Goal: Task Accomplishment & Management: Manage account settings

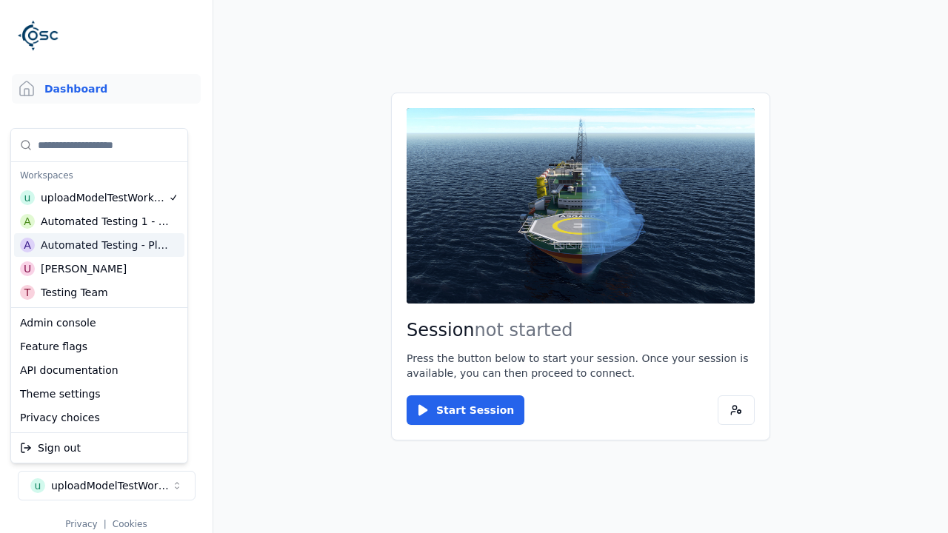
click at [474, 267] on html "Support Dashboard Assets 3D Models Scenes Datasets Recordings Support Documenta…" at bounding box center [474, 266] width 948 height 533
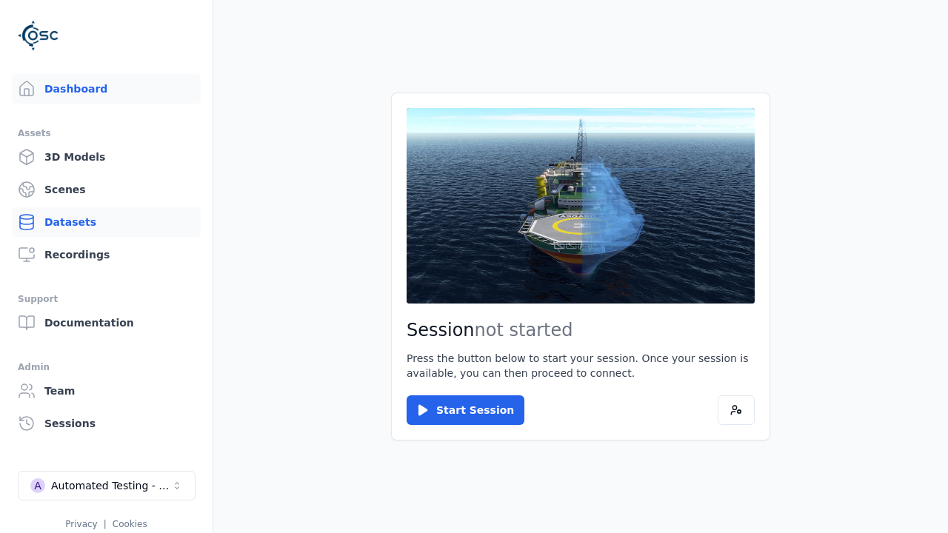
click at [106, 222] on link "Datasets" at bounding box center [106, 222] width 189 height 30
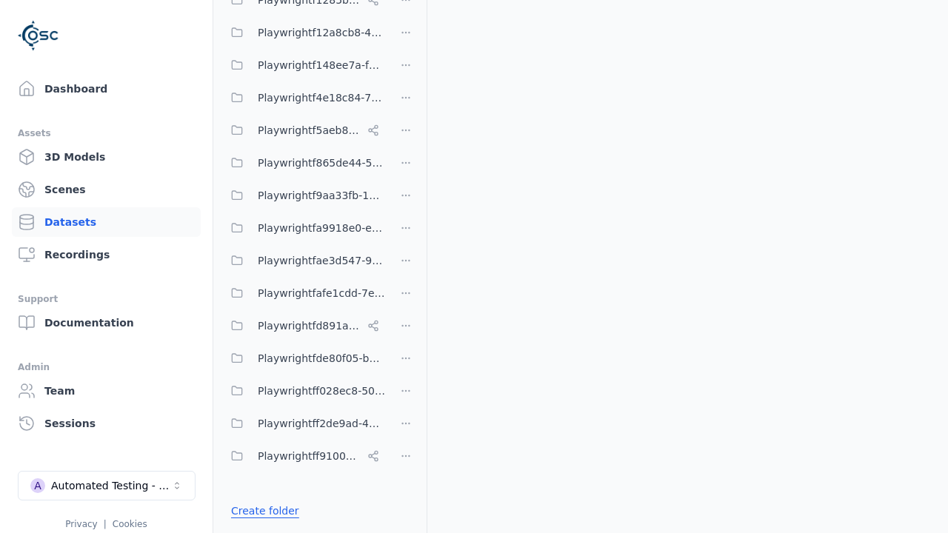
click at [261, 511] on link "Create folder" at bounding box center [265, 511] width 68 height 15
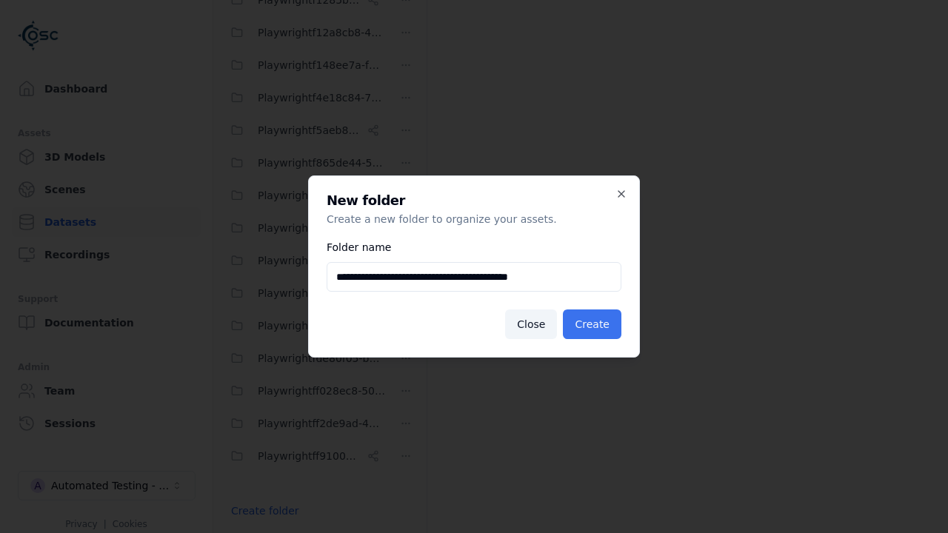
type input "**********"
click at [594, 324] on button "Create" at bounding box center [592, 325] width 59 height 30
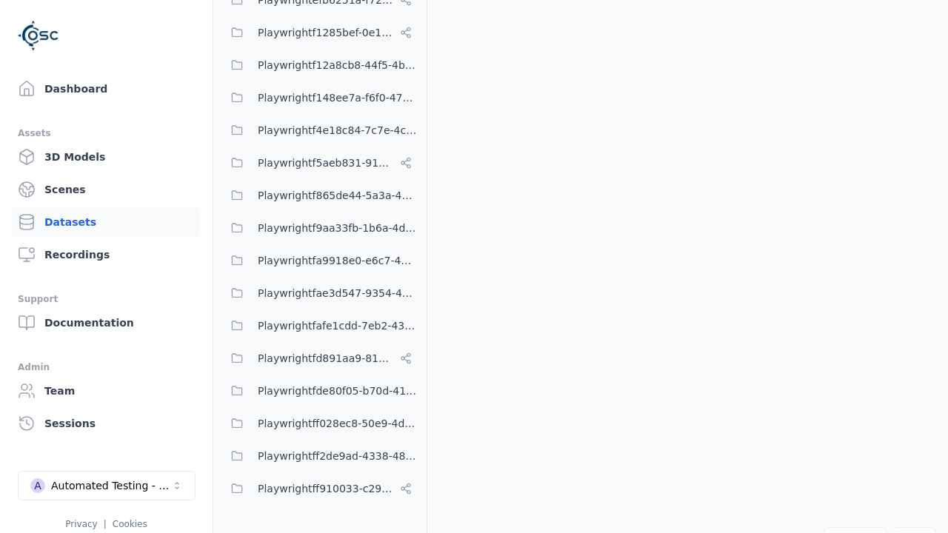
scroll to position [11079, 0]
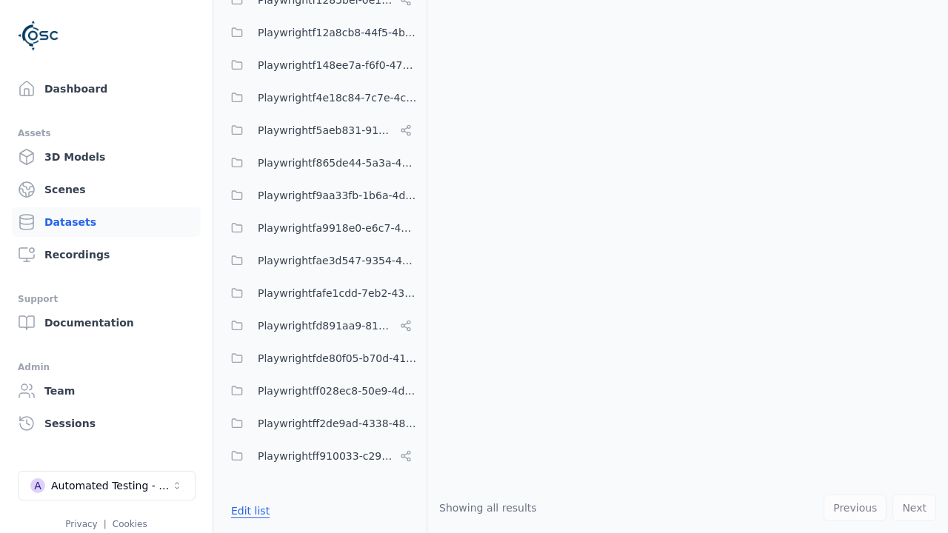
click at [247, 511] on button "Edit list" at bounding box center [250, 511] width 56 height 27
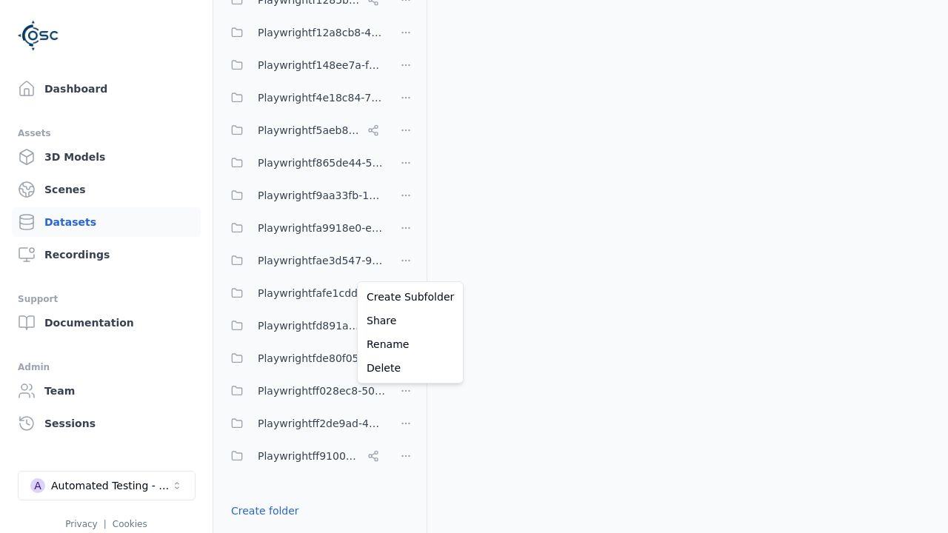
click at [406, 267] on html "Support Dashboard Assets 3D Models Scenes Datasets Recordings Support Documenta…" at bounding box center [474, 266] width 948 height 533
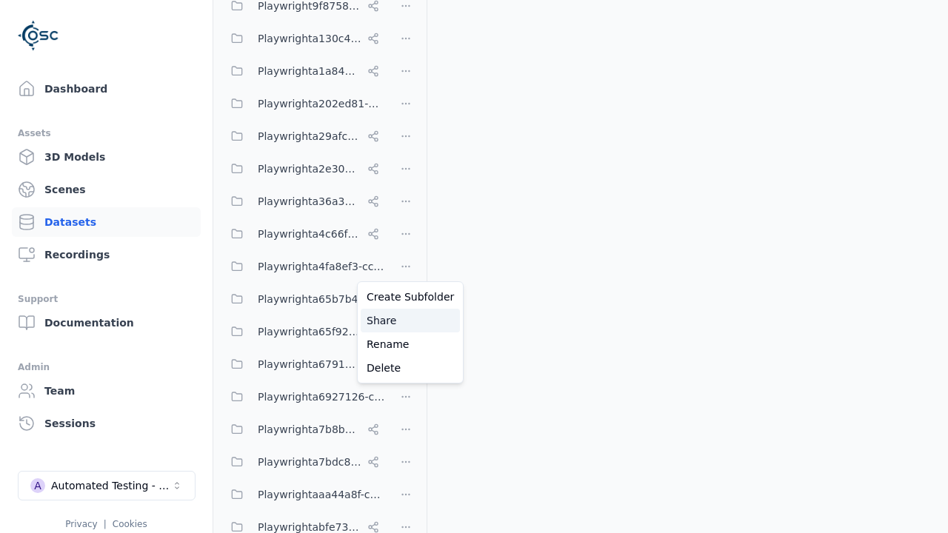
click at [405, 321] on div "Share" at bounding box center [410, 321] width 99 height 24
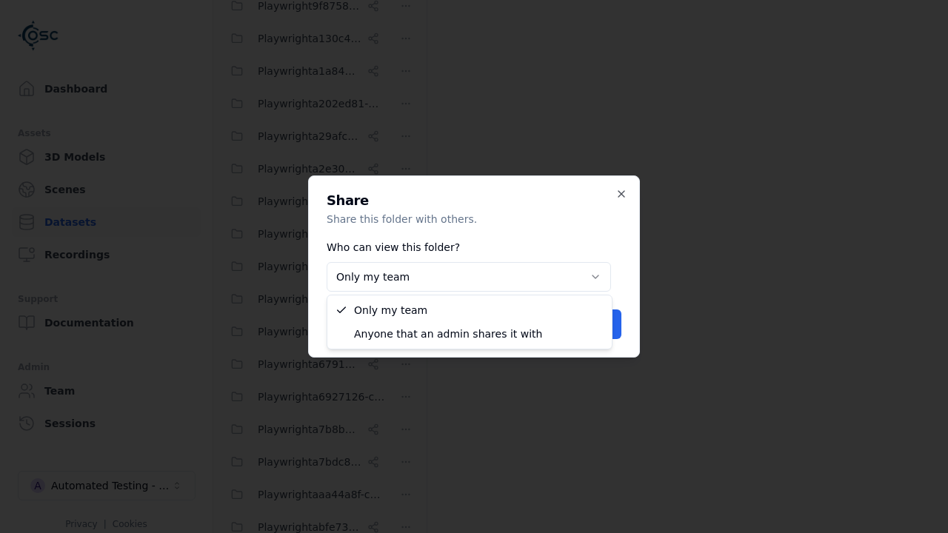
click at [469, 277] on body "Support Dashboard Assets 3D Models Scenes Datasets Recordings Support Documenta…" at bounding box center [474, 266] width 948 height 533
select select "****"
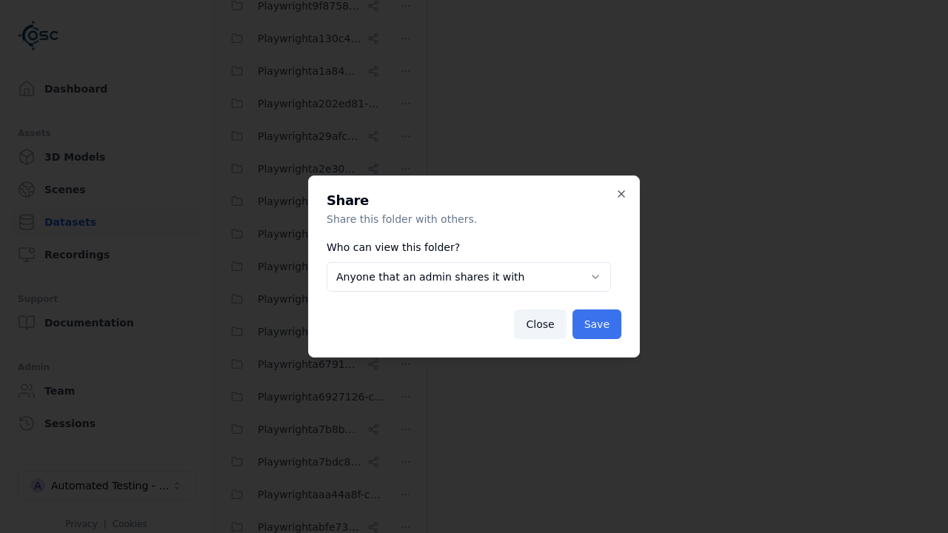
click at [598, 324] on button "Save" at bounding box center [596, 325] width 49 height 30
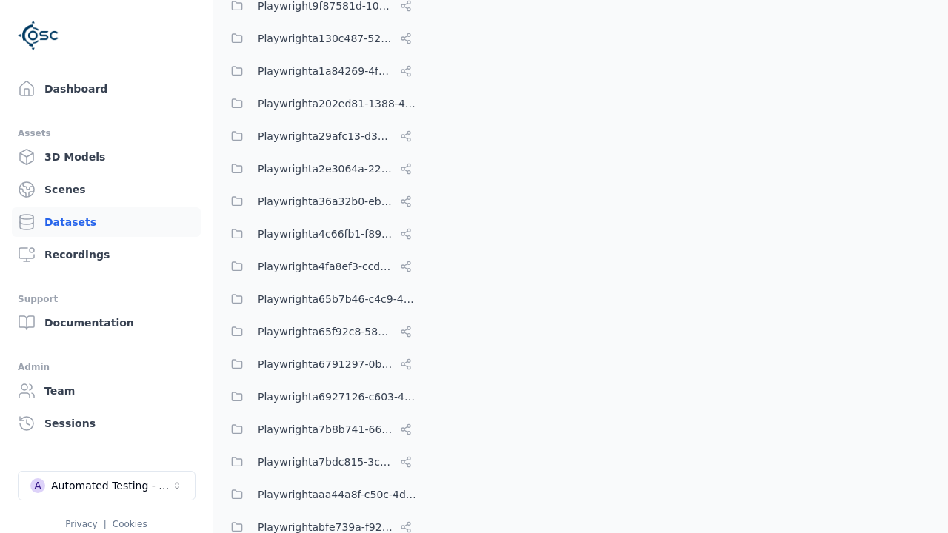
scroll to position [11079, 0]
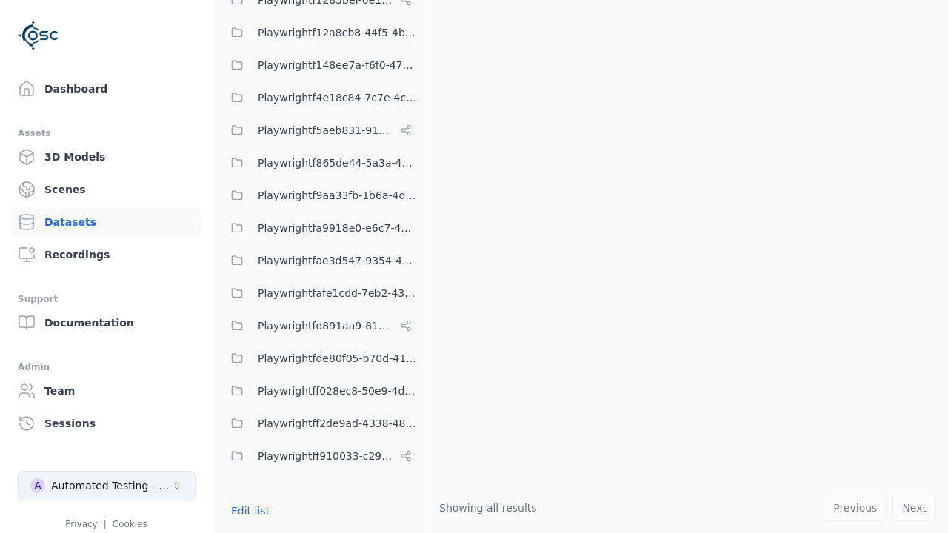
click at [107, 486] on div "Automated Testing - Playwright" at bounding box center [111, 485] width 120 height 15
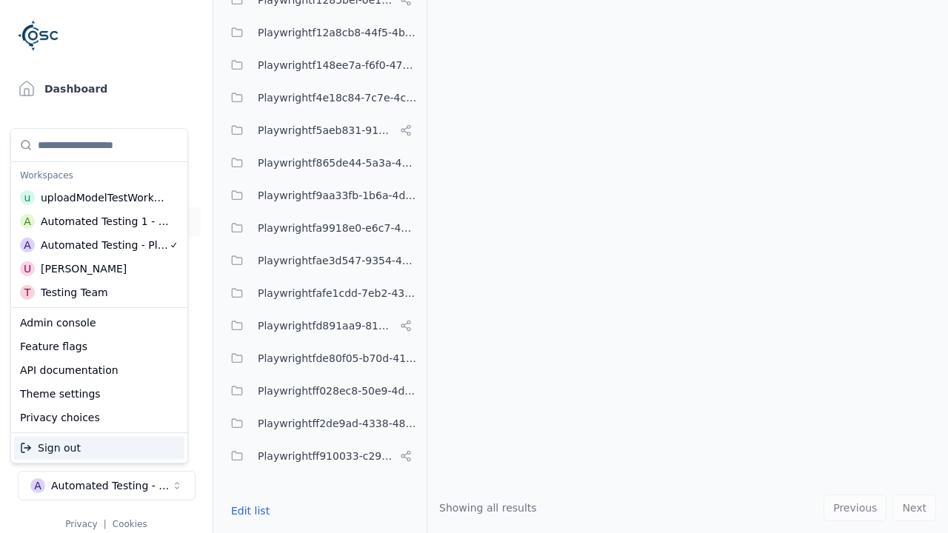
click at [99, 221] on div "Automated Testing 1 - Playwright" at bounding box center [105, 221] width 129 height 15
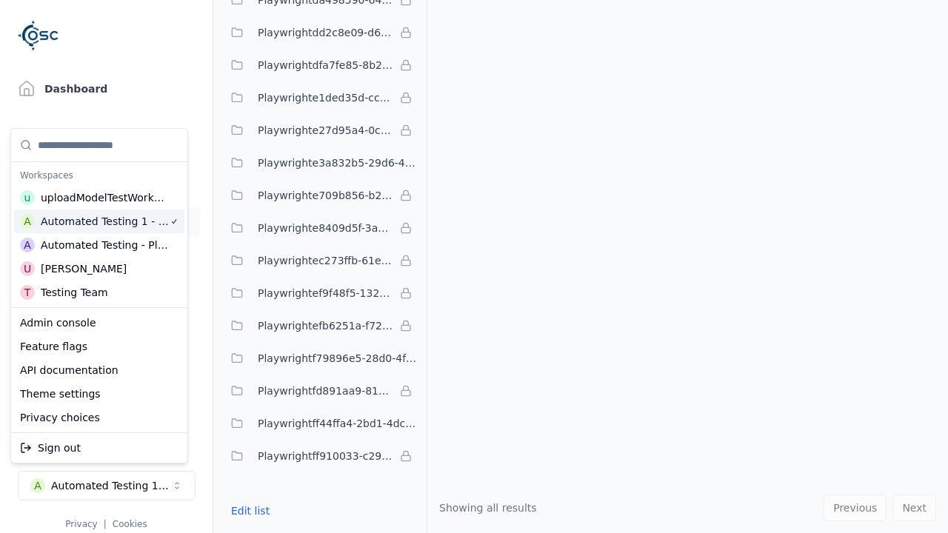
scroll to position [4465, 0]
click at [474, 267] on html "Support Dashboard Assets 3D Models Scenes Datasets Recordings Support Documenta…" at bounding box center [474, 266] width 948 height 533
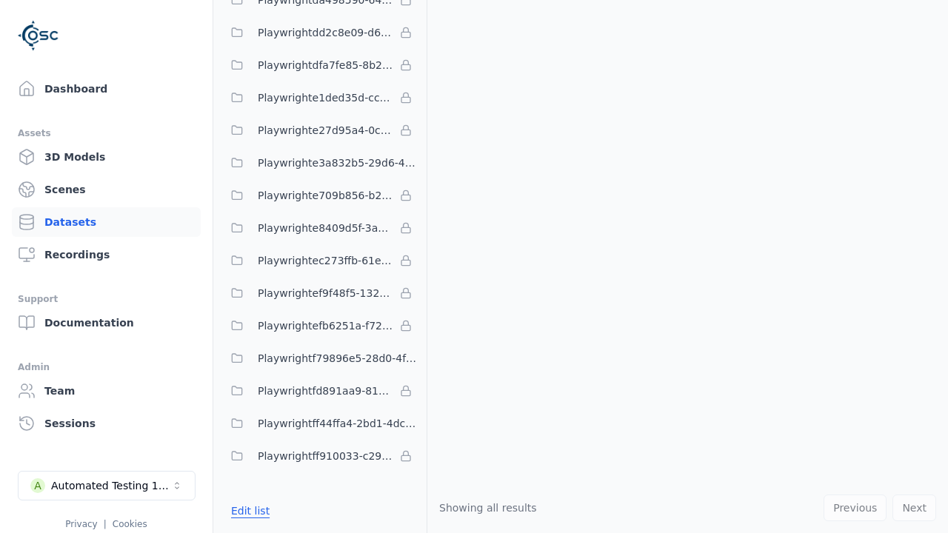
click at [247, 511] on button "Edit list" at bounding box center [250, 511] width 56 height 27
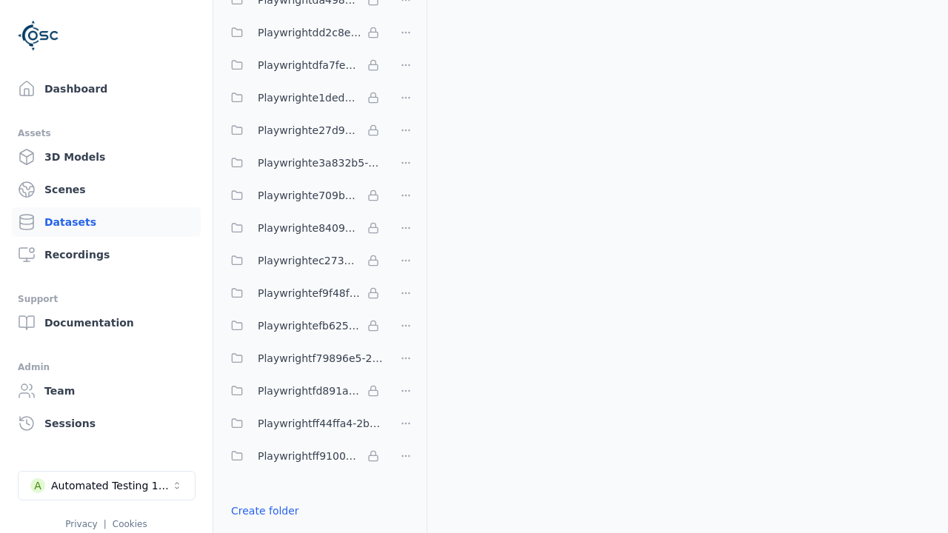
click at [297, 530] on link "Import shared folder (legacy)" at bounding box center [307, 537] width 152 height 15
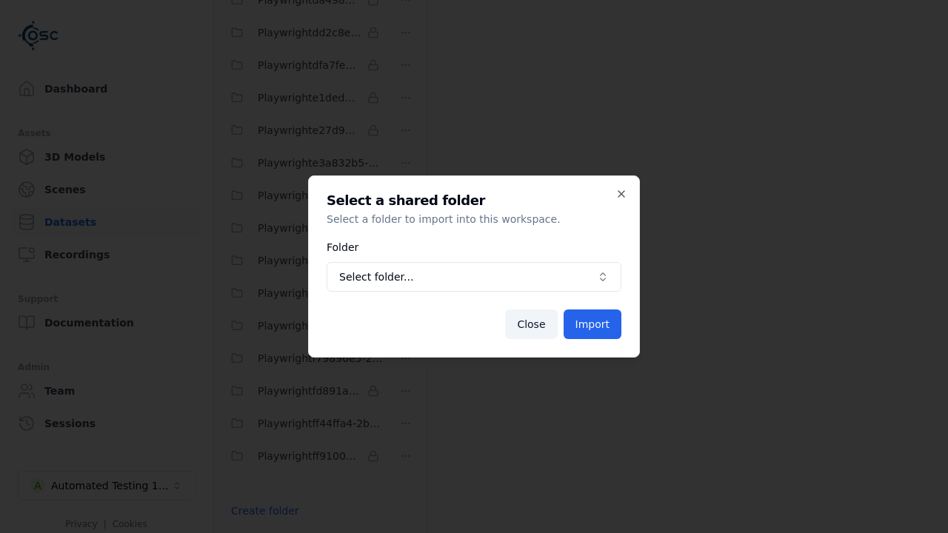
scroll to position [4477, 0]
click at [474, 277] on span "Select folder..." at bounding box center [465, 277] width 252 height 15
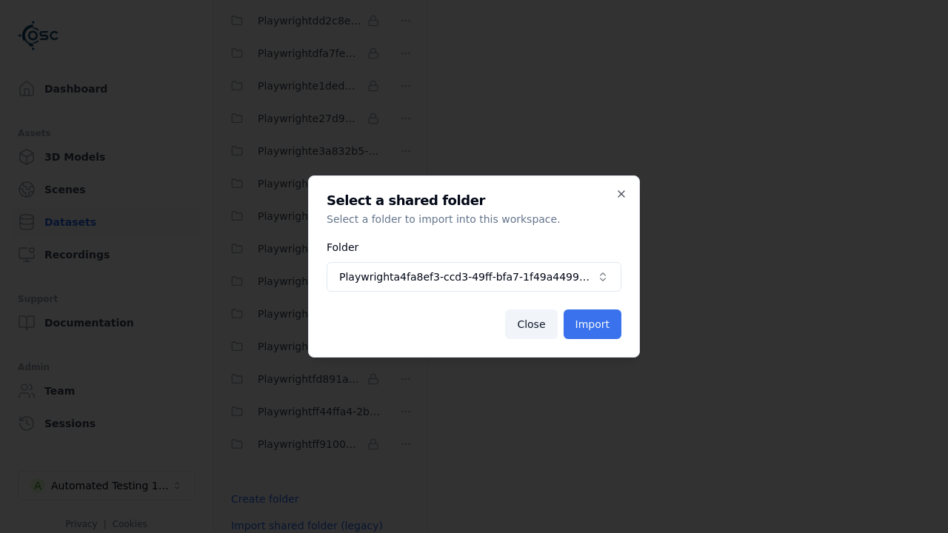
click at [595, 324] on button "Import" at bounding box center [593, 325] width 58 height 30
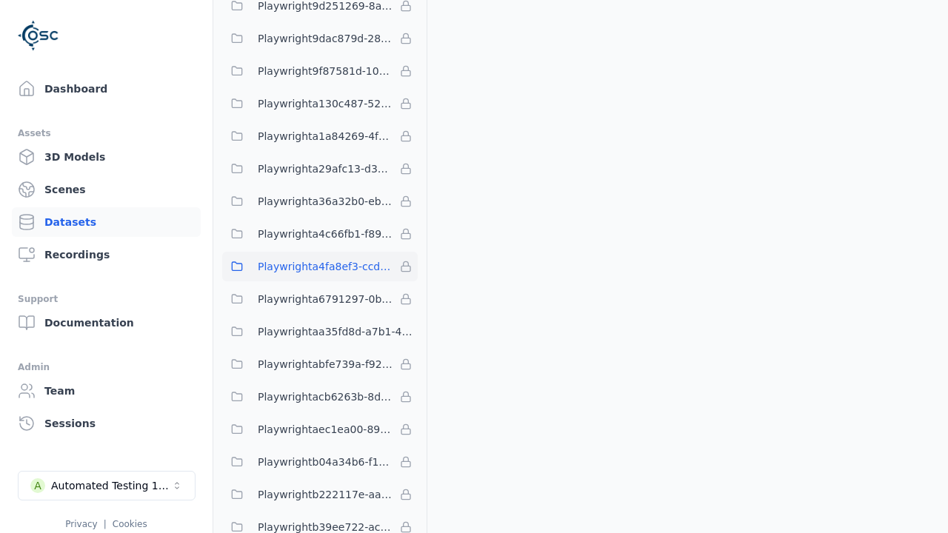
scroll to position [4497, 0]
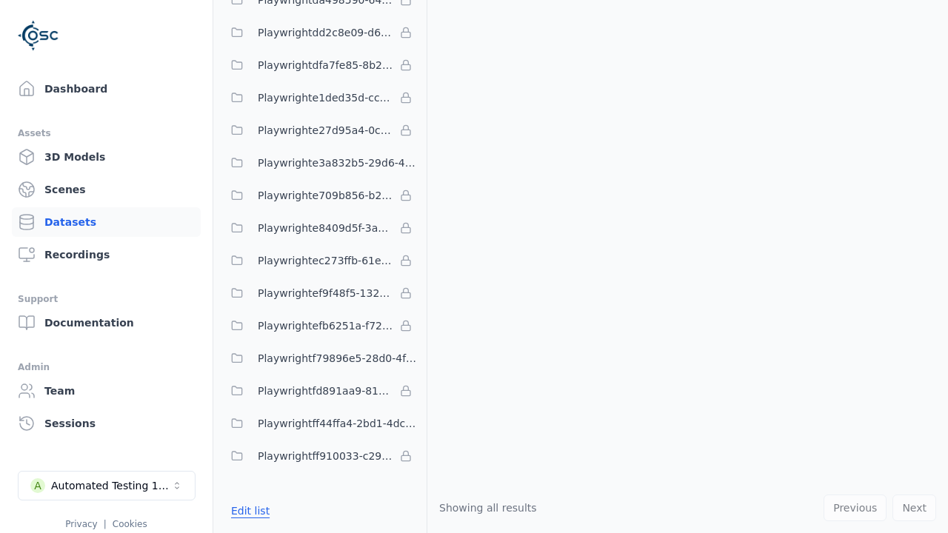
click at [247, 511] on button "Edit list" at bounding box center [250, 511] width 56 height 27
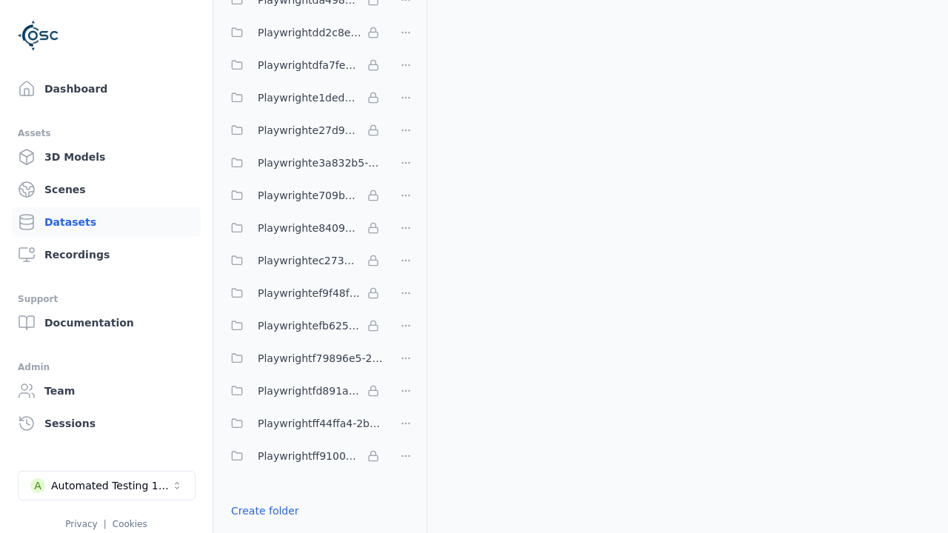
click at [406, 267] on html "Support Dashboard Assets 3D Models Scenes Datasets Recordings Support Documenta…" at bounding box center [474, 266] width 948 height 533
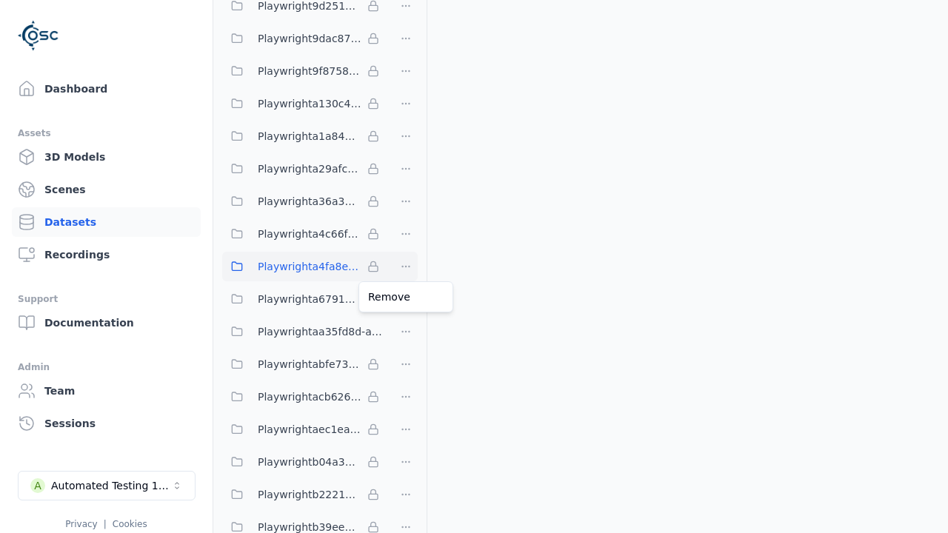
click at [474, 267] on html "Support Dashboard Assets 3D Models Scenes Datasets Recordings Support Documenta…" at bounding box center [474, 266] width 948 height 533
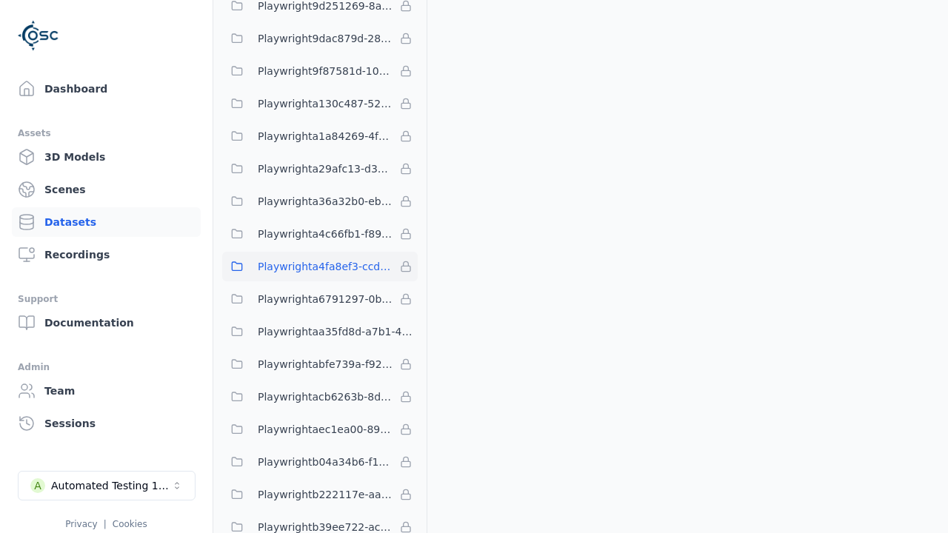
scroll to position [4497, 0]
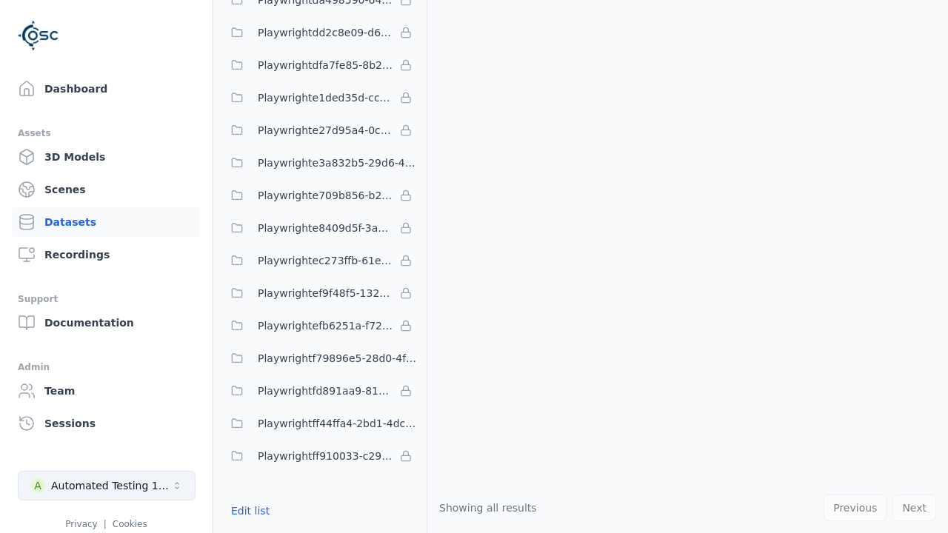
click at [107, 486] on div "Automated Testing 1 - Playwright" at bounding box center [111, 485] width 120 height 15
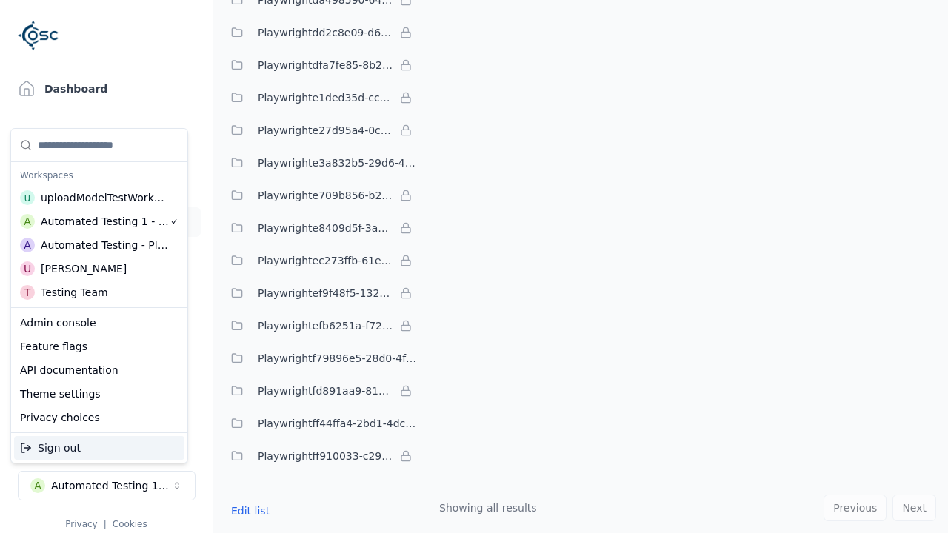
click at [99, 245] on div "Automated Testing - Playwright" at bounding box center [105, 245] width 128 height 15
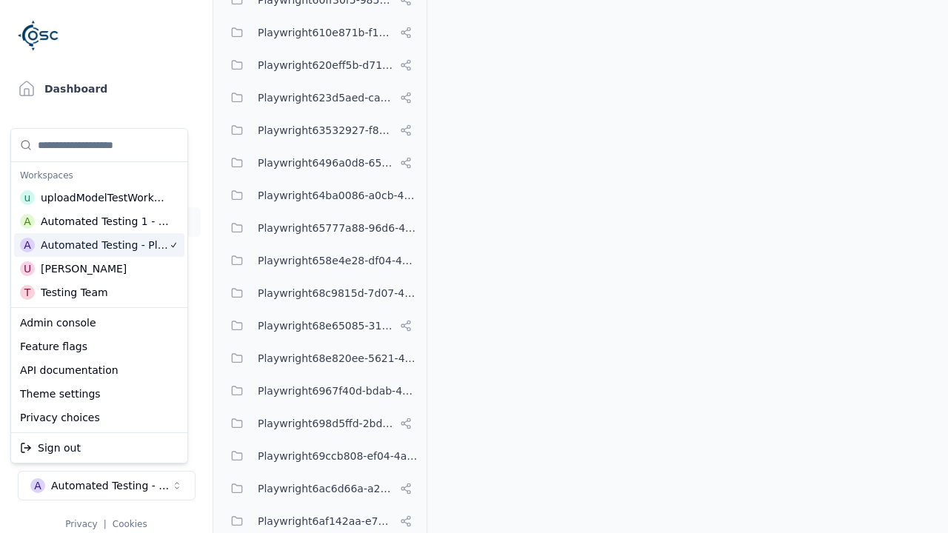
click at [474, 267] on html "Support Dashboard Assets 3D Models Scenes Datasets Recordings Support Documenta…" at bounding box center [474, 266] width 948 height 533
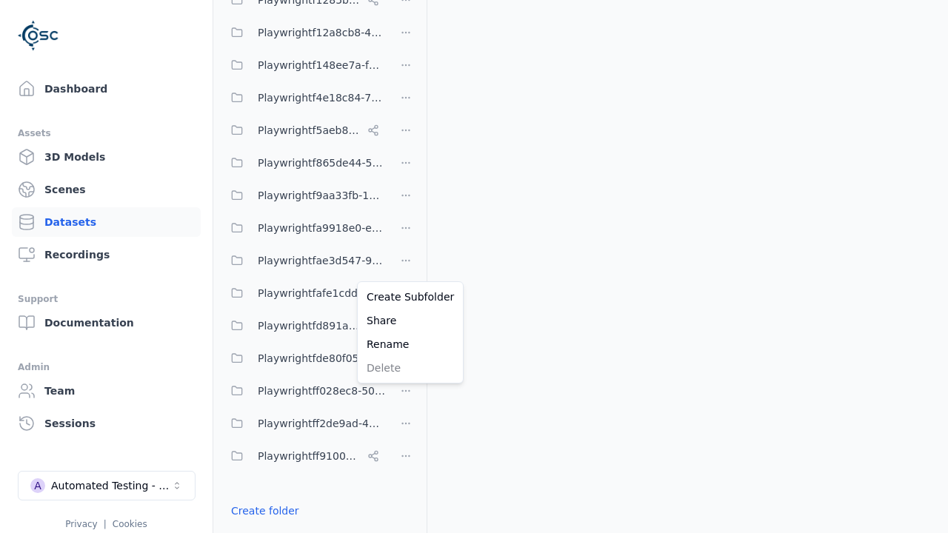
click at [406, 267] on html "Support Dashboard Assets 3D Models Scenes Datasets Recordings Support Documenta…" at bounding box center [474, 266] width 948 height 533
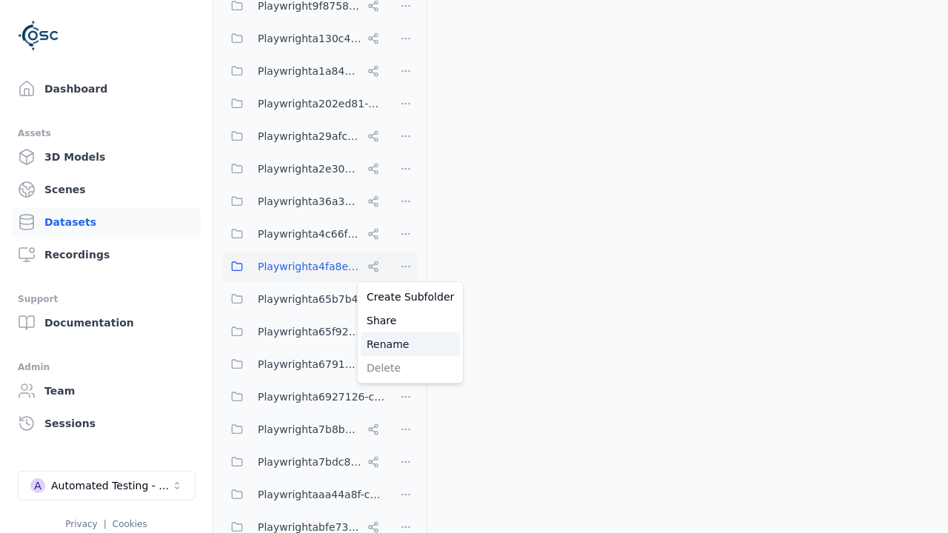
click at [405, 344] on div "Rename" at bounding box center [410, 345] width 99 height 24
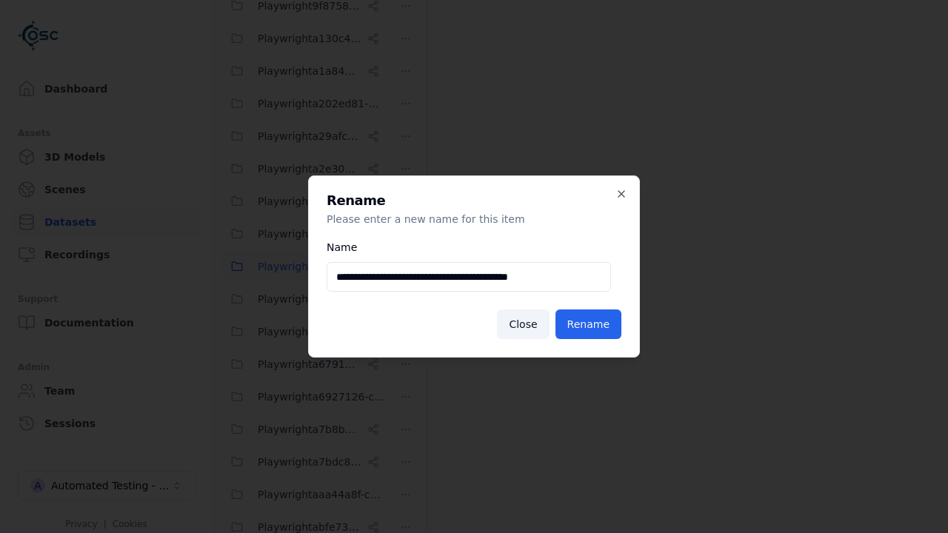
click at [469, 277] on input "**********" at bounding box center [469, 277] width 284 height 30
type input "**********"
click at [589, 324] on button "Rename" at bounding box center [588, 325] width 66 height 30
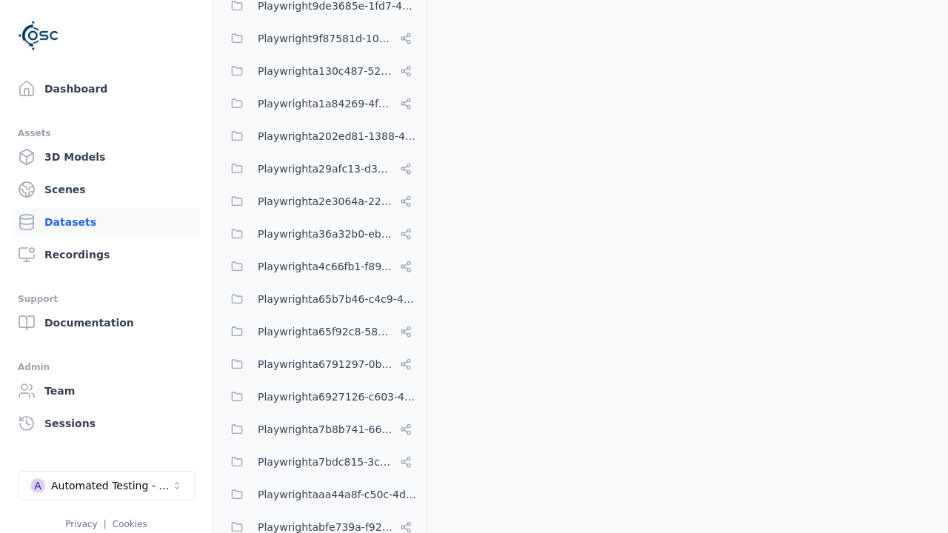
scroll to position [11079, 0]
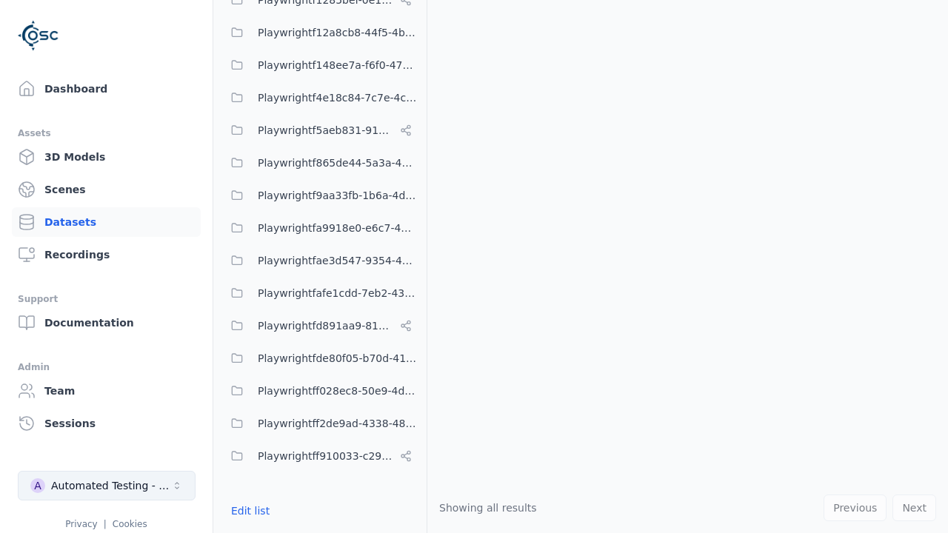
click at [107, 486] on div "Automated Testing - Playwright" at bounding box center [111, 485] width 120 height 15
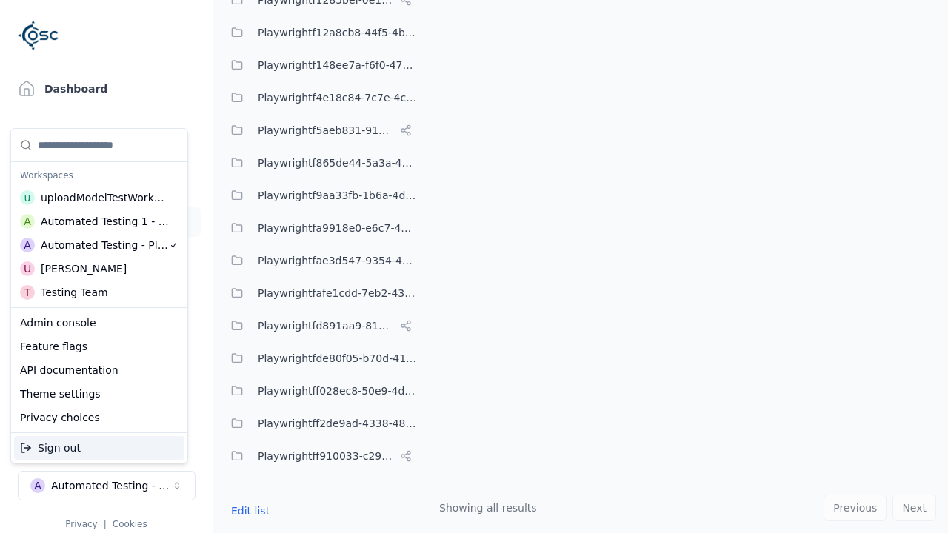
click at [99, 221] on div "Automated Testing 1 - Playwright" at bounding box center [105, 221] width 129 height 15
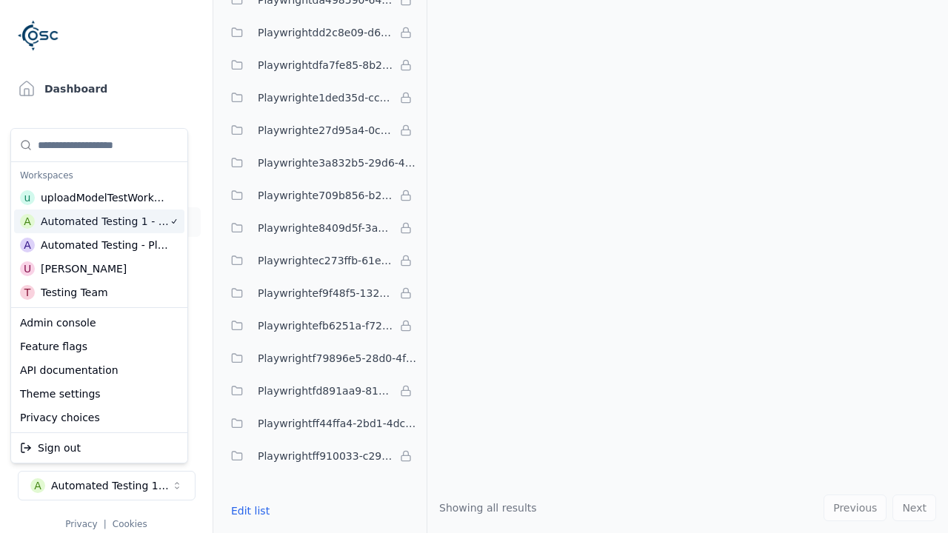
click at [474, 267] on html "Support Dashboard Assets 3D Models Scenes Datasets Recordings Support Documenta…" at bounding box center [474, 266] width 948 height 533
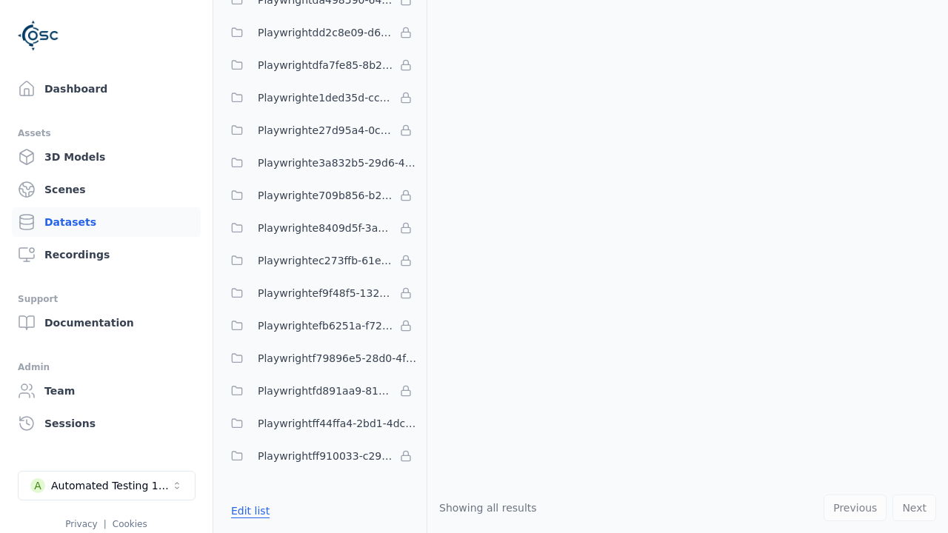
click at [247, 511] on button "Edit list" at bounding box center [250, 511] width 56 height 27
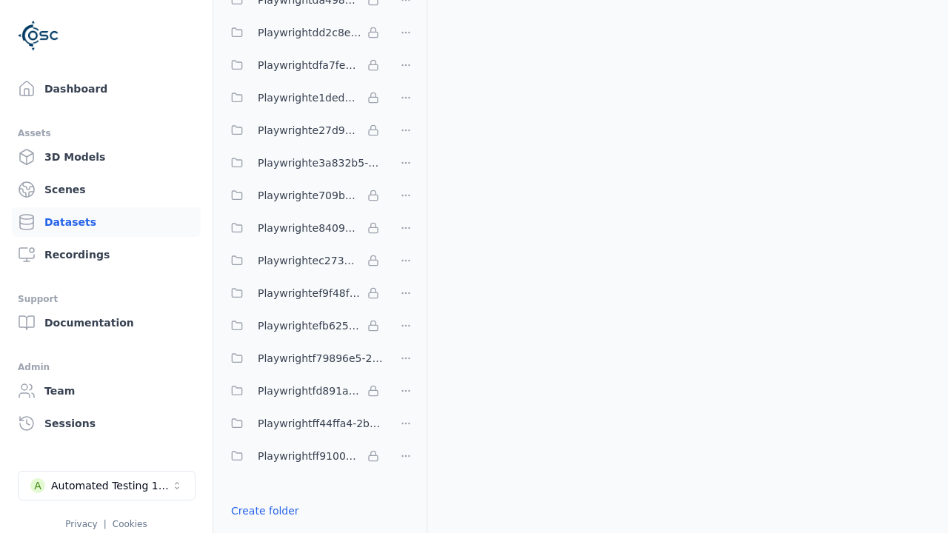
click at [406, 267] on html "Support Dashboard Assets 3D Models Scenes Datasets Recordings Support Documenta…" at bounding box center [474, 266] width 948 height 533
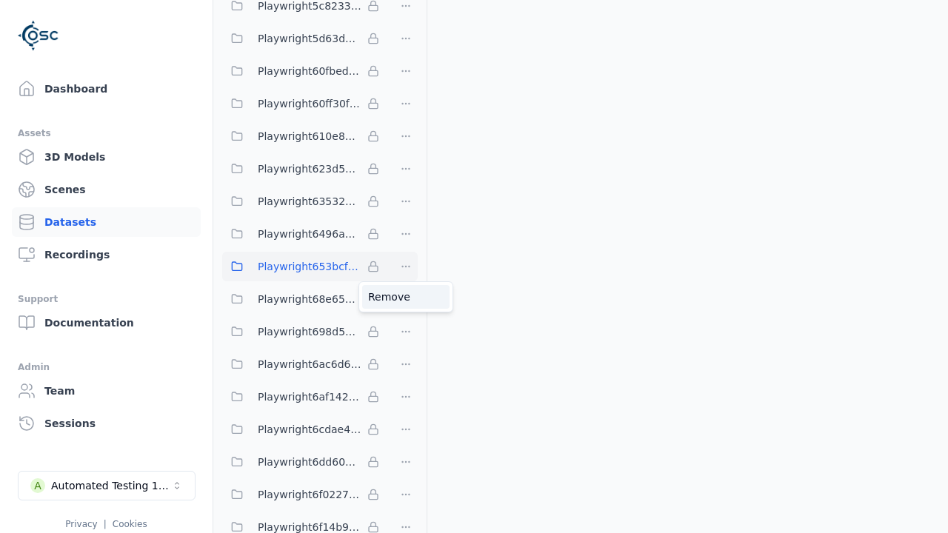
click at [406, 297] on div "Remove" at bounding box center [405, 297] width 87 height 24
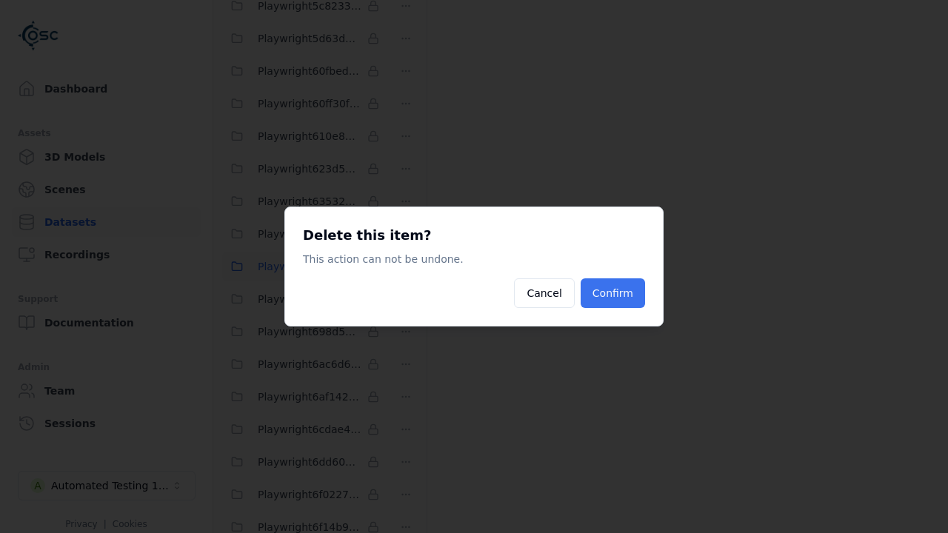
click at [615, 293] on button "Confirm" at bounding box center [613, 293] width 64 height 30
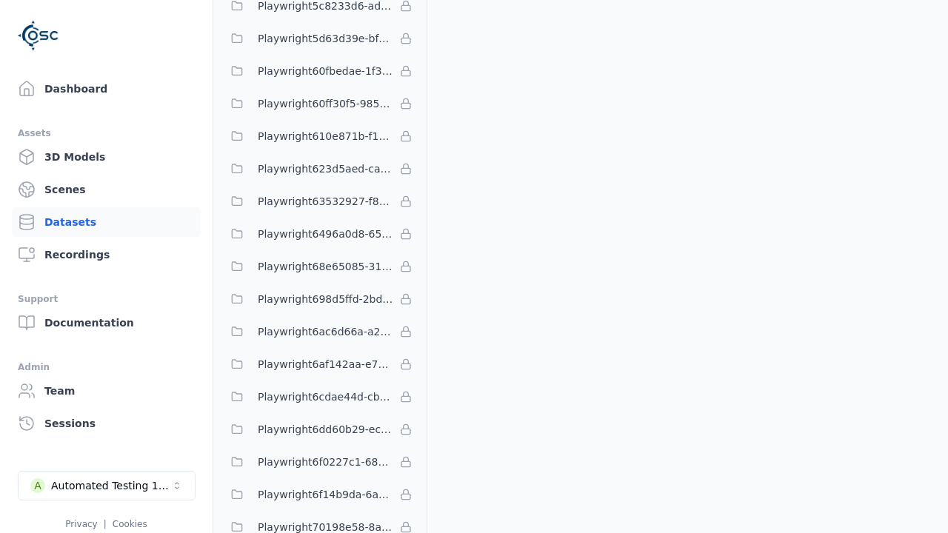
scroll to position [4465, 0]
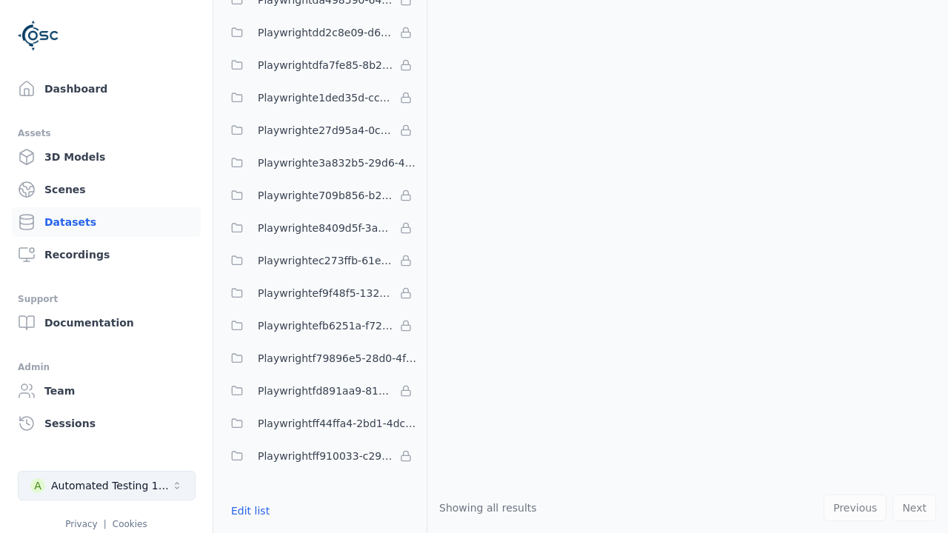
click at [107, 486] on div "Automated Testing 1 - Playwright" at bounding box center [111, 485] width 120 height 15
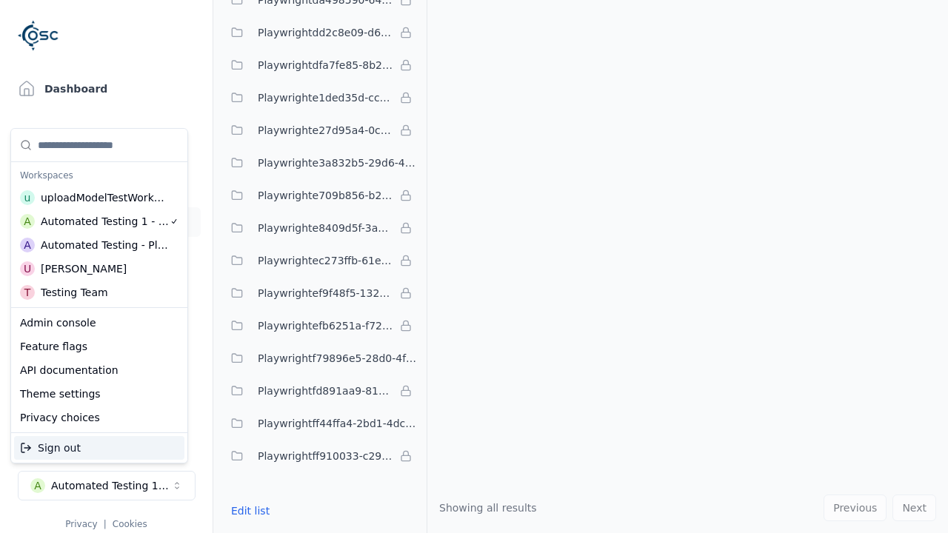
click at [99, 245] on div "Automated Testing - Playwright" at bounding box center [105, 245] width 128 height 15
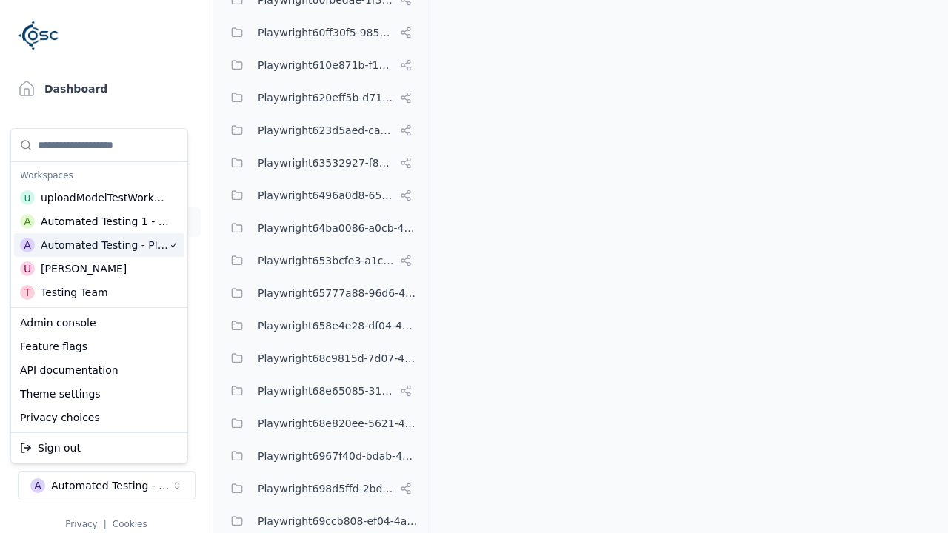
click at [474, 267] on html "Support Dashboard Assets 3D Models Scenes Datasets Recordings Support Documenta…" at bounding box center [474, 266] width 948 height 533
